Goal: Task Accomplishment & Management: Use online tool/utility

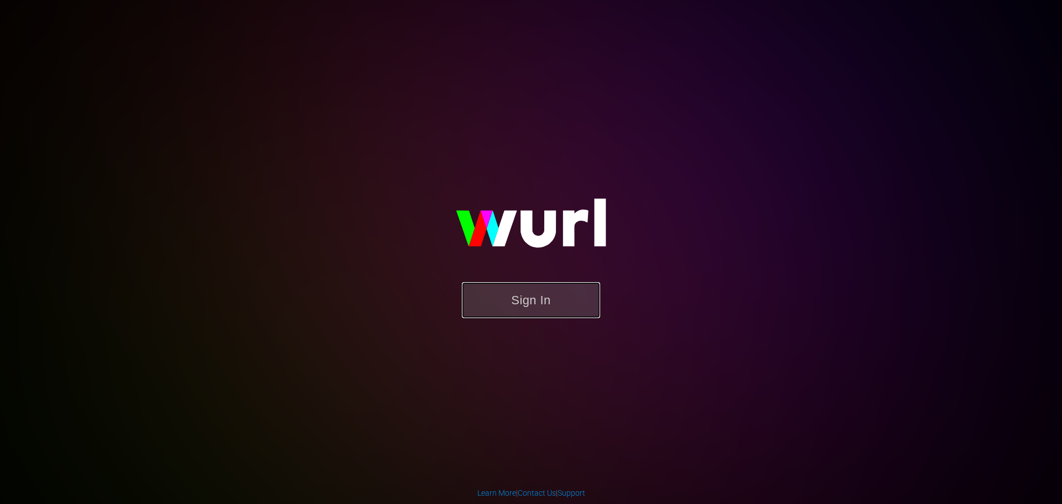
click at [497, 292] on button "Sign In" at bounding box center [531, 300] width 138 height 36
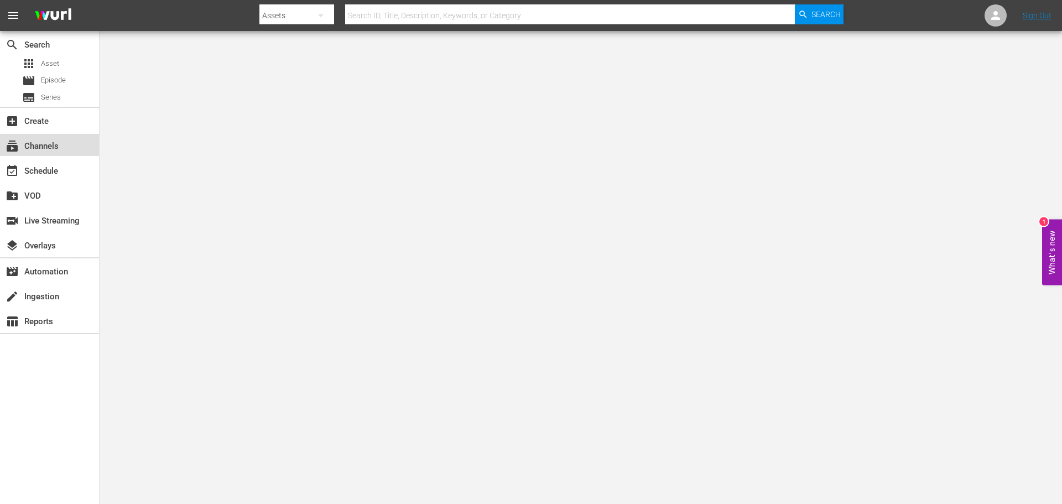
click at [53, 149] on div "subscriptions Channels" at bounding box center [31, 144] width 62 height 10
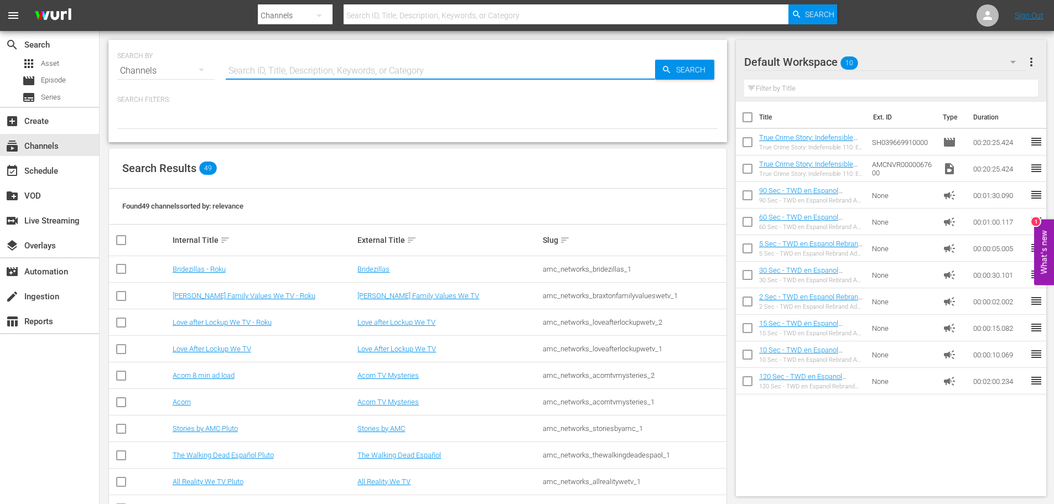
click at [414, 77] on input "text" at bounding box center [440, 71] width 429 height 27
click at [316, 74] on input "text" at bounding box center [440, 71] width 429 height 27
type input "anime"
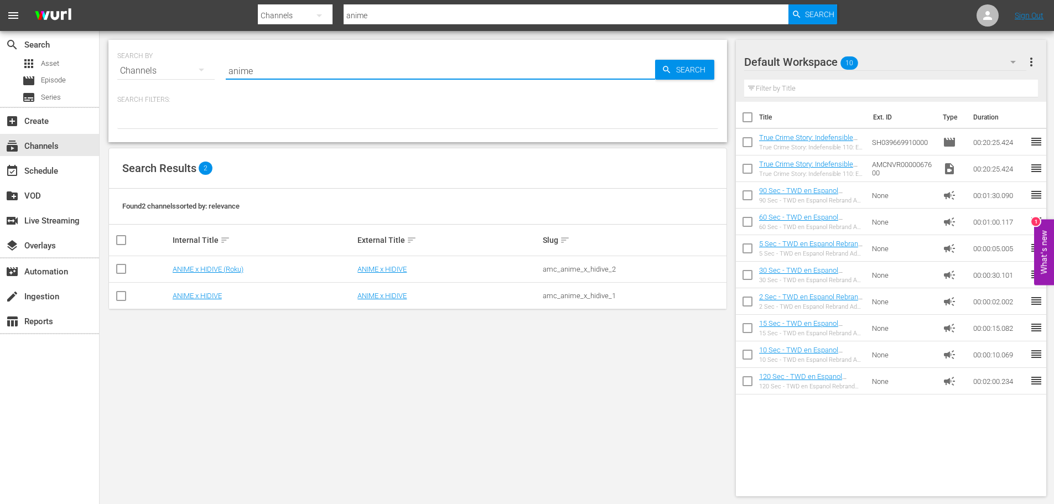
click at [220, 264] on td "ANIME x HIDIVE (Roku)" at bounding box center [263, 269] width 185 height 27
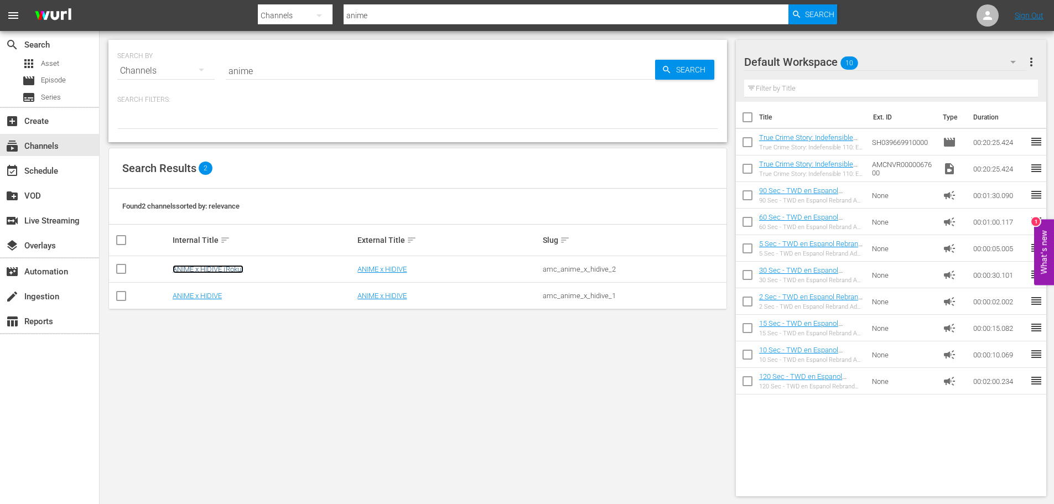
click at [221, 269] on link "ANIME x HIDIVE (Roku)" at bounding box center [208, 269] width 71 height 8
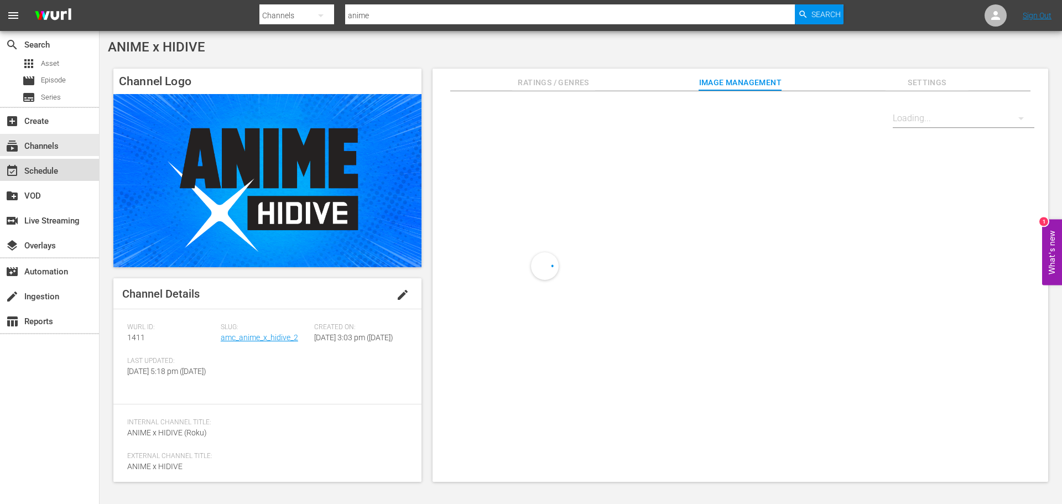
click at [32, 174] on div "event_available Schedule" at bounding box center [31, 169] width 62 height 10
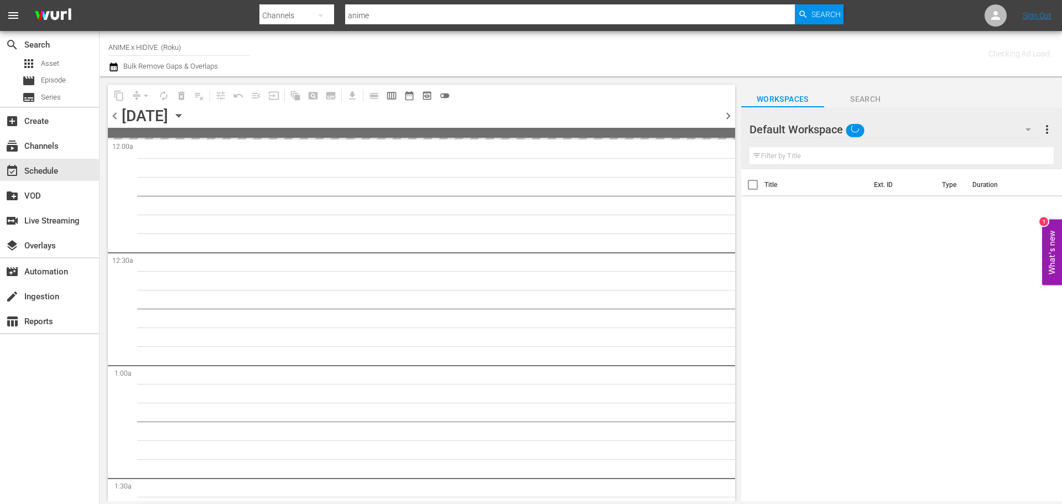
click at [185, 117] on icon "button" at bounding box center [179, 116] width 12 height 12
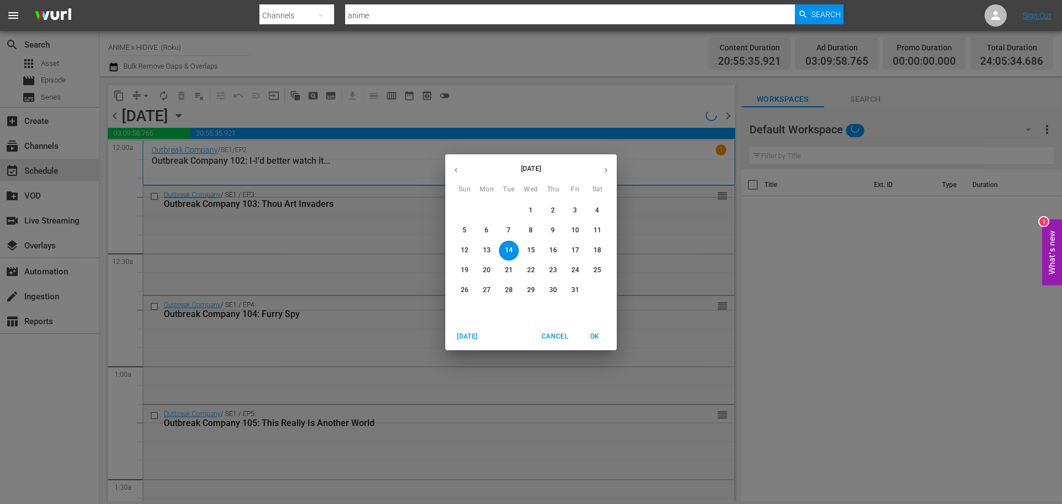
click at [603, 169] on icon "button" at bounding box center [606, 170] width 8 height 8
click at [466, 310] on p "30" at bounding box center [465, 309] width 8 height 9
